Goal: Task Accomplishment & Management: Manage account settings

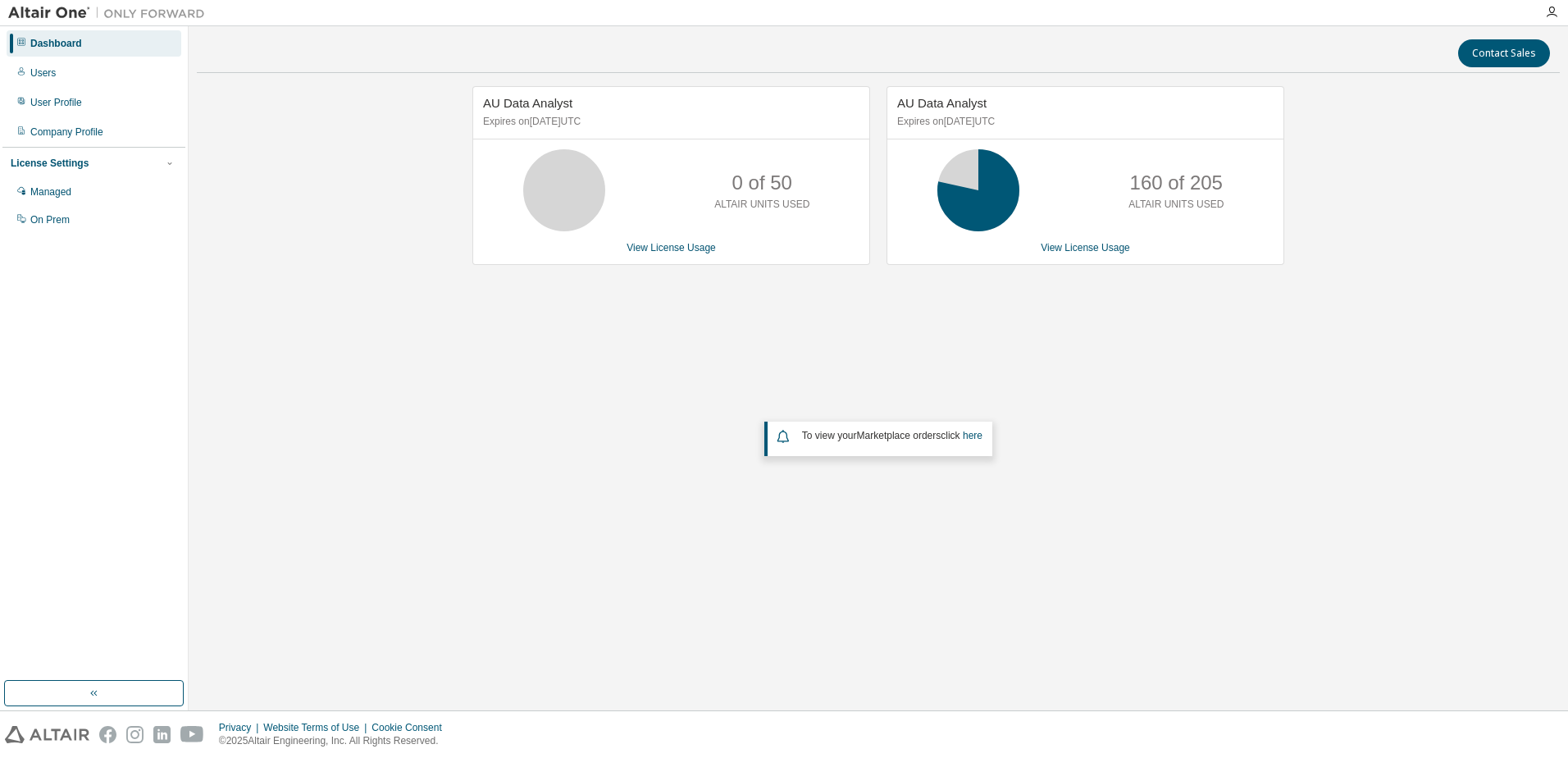
drag, startPoint x: 911, startPoint y: 119, endPoint x: 1053, endPoint y: 123, distance: 142.1
click at [1053, 123] on p "Expires on [DATE] UTC" at bounding box center [1083, 122] width 373 height 14
click at [964, 121] on p "Expires on [DATE] UTC" at bounding box center [1083, 122] width 373 height 14
click at [1085, 253] on link "View License Usage" at bounding box center [1085, 248] width 89 height 11
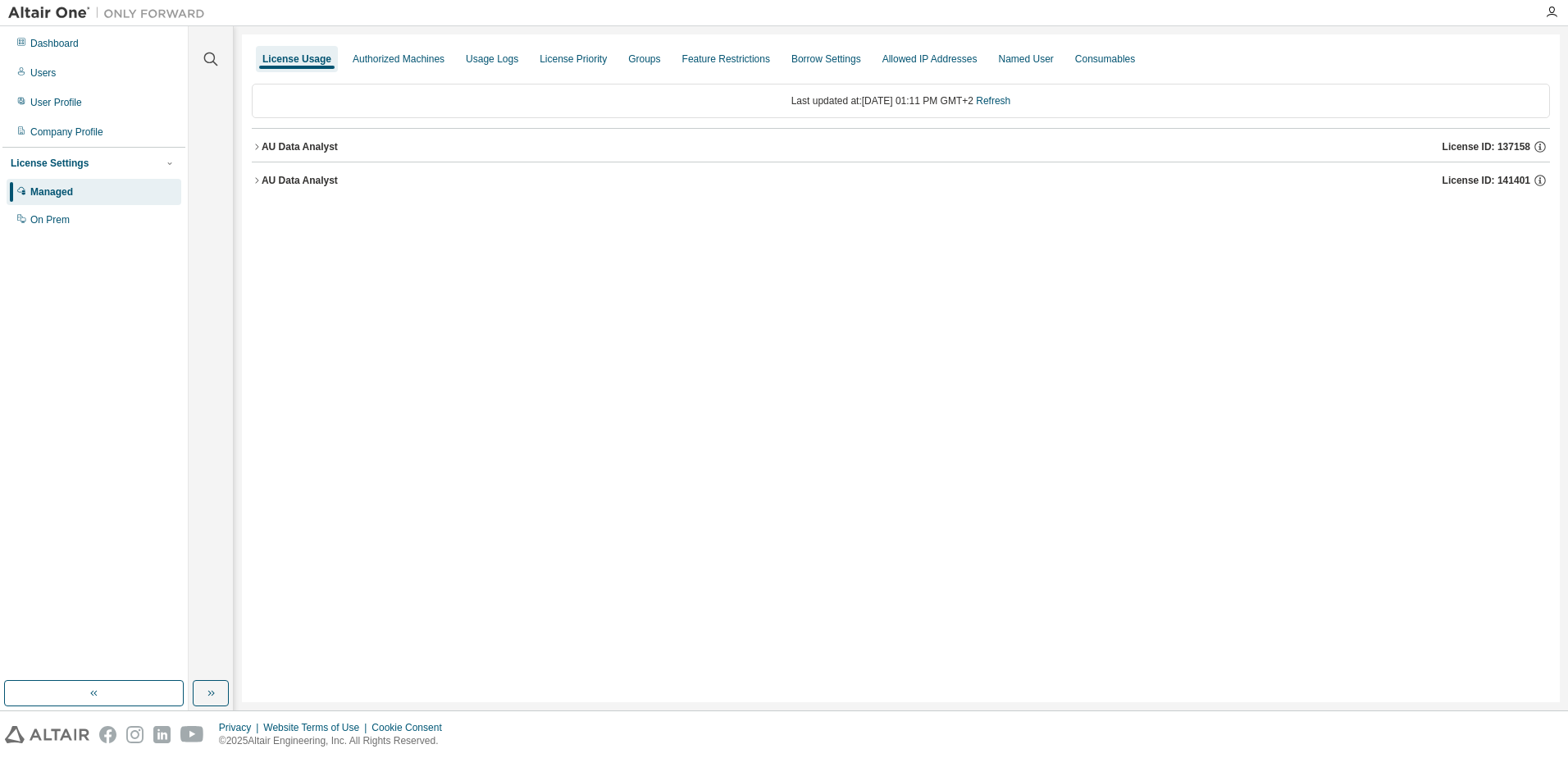
click at [262, 137] on button "AU Data Analyst License ID: 137158" at bounding box center [901, 147] width 1299 height 36
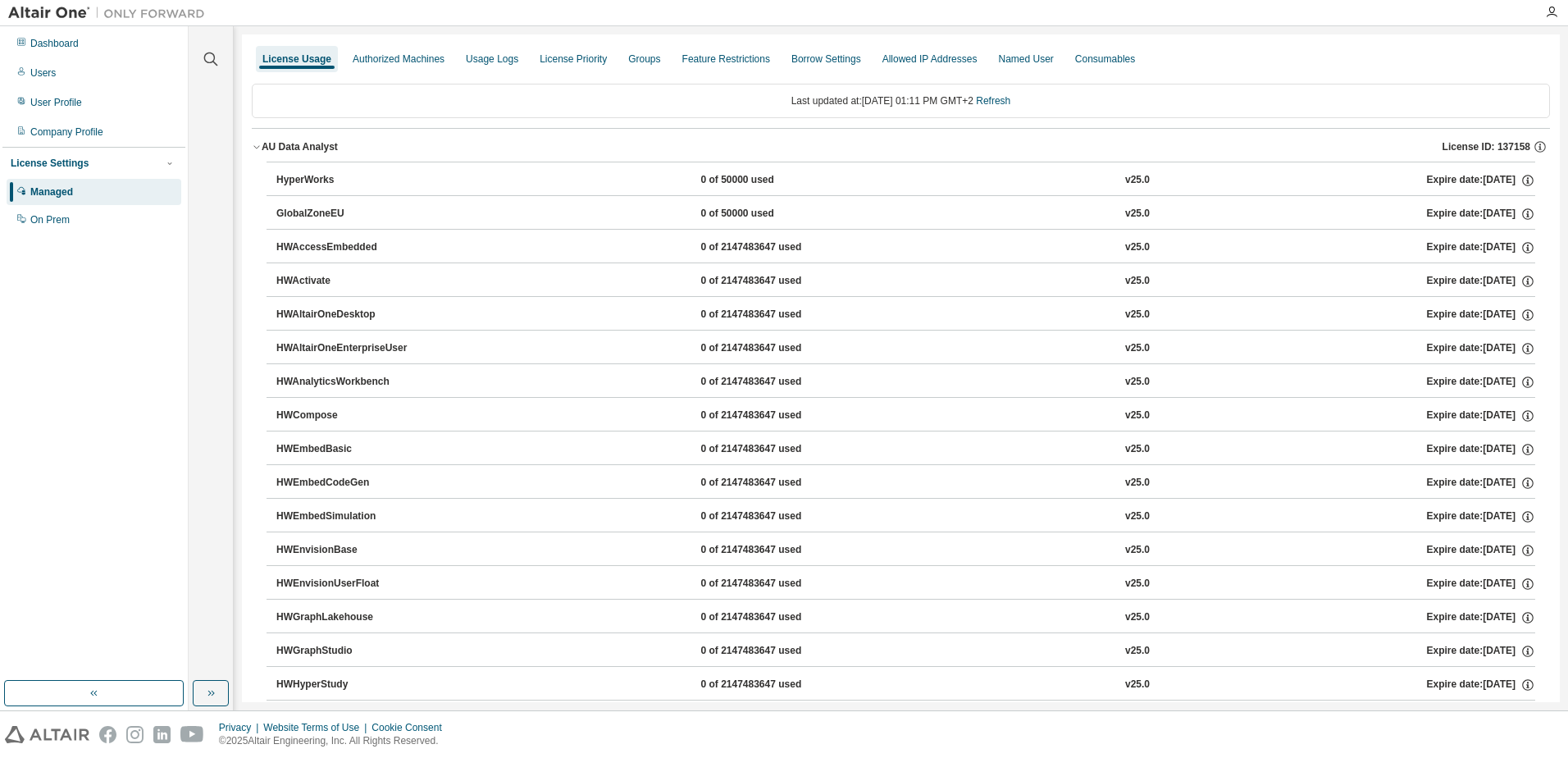
click at [253, 148] on icon "button" at bounding box center [257, 147] width 10 height 10
